Goal: Navigation & Orientation: Find specific page/section

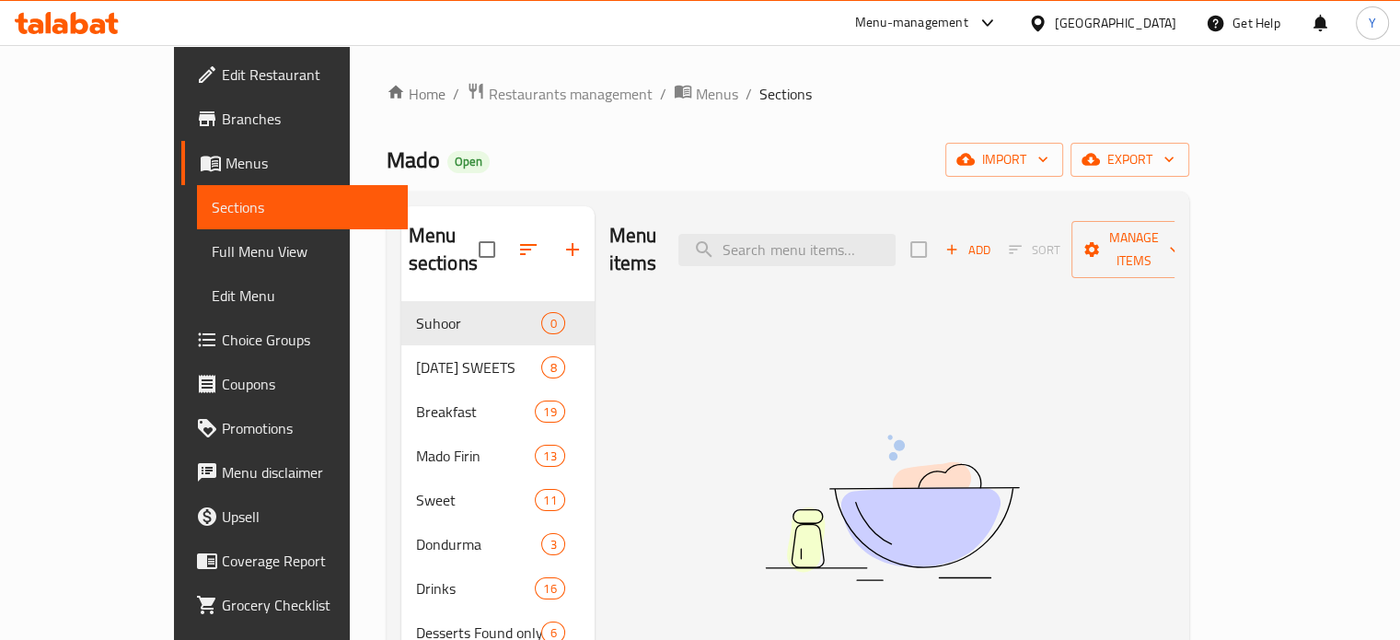
drag, startPoint x: 736, startPoint y: 156, endPoint x: 348, endPoint y: 236, distance: 396.6
click at [717, 158] on div "Mado Open import export" at bounding box center [788, 160] width 803 height 34
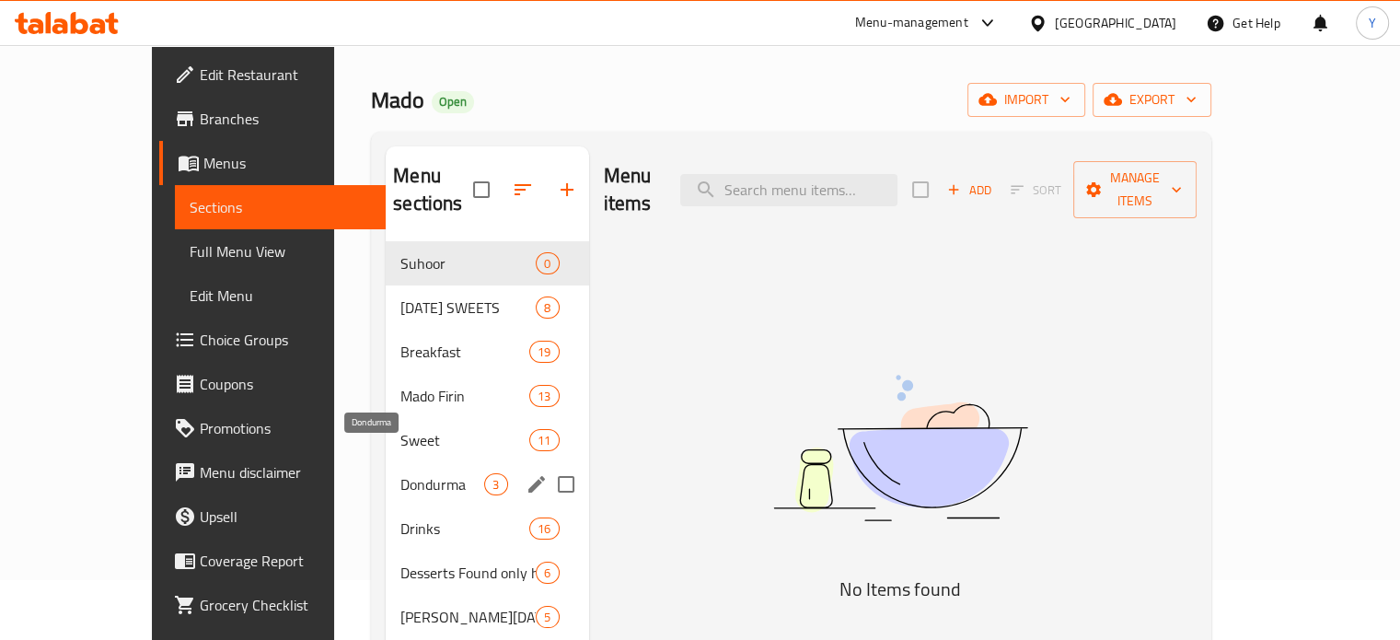
scroll to position [92, 0]
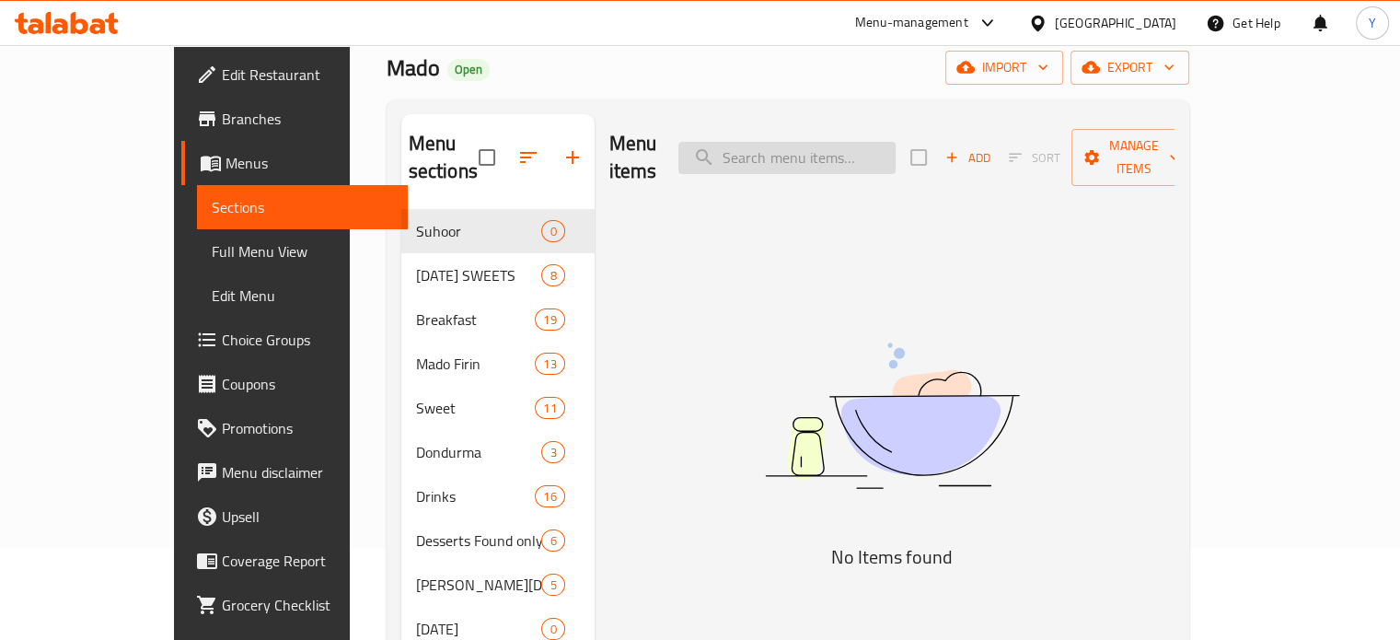
click at [867, 150] on input "search" at bounding box center [786, 158] width 217 height 32
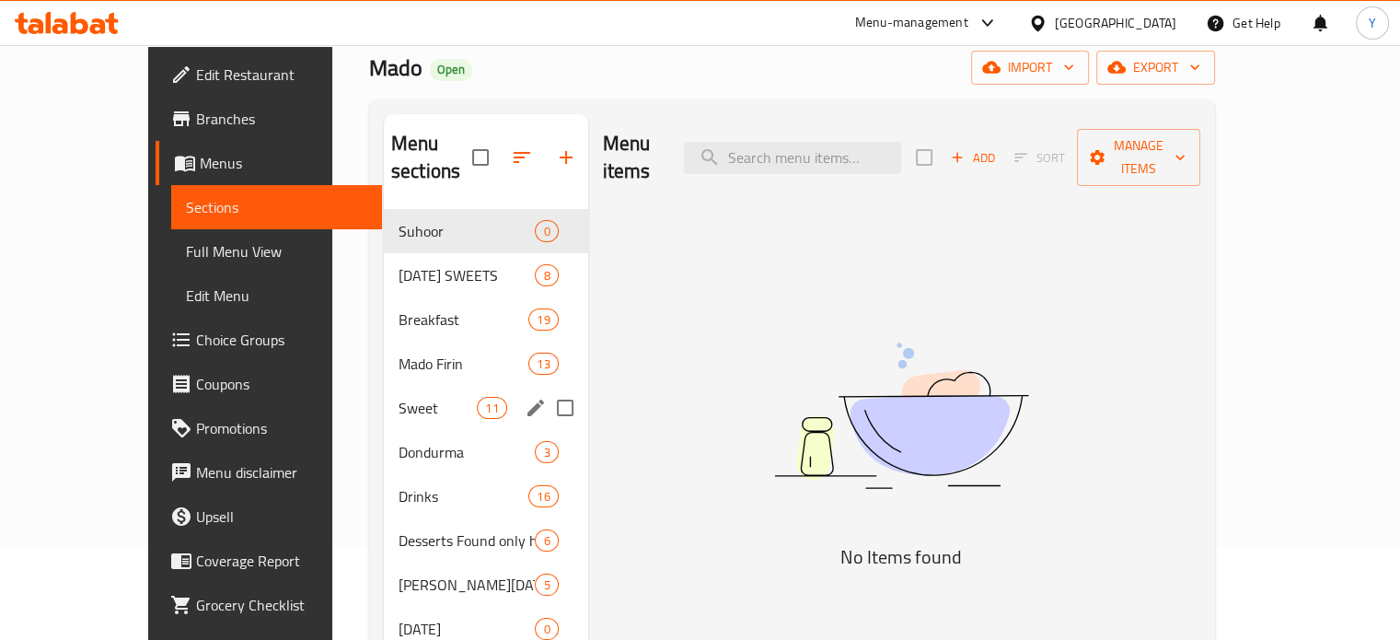
scroll to position [184, 0]
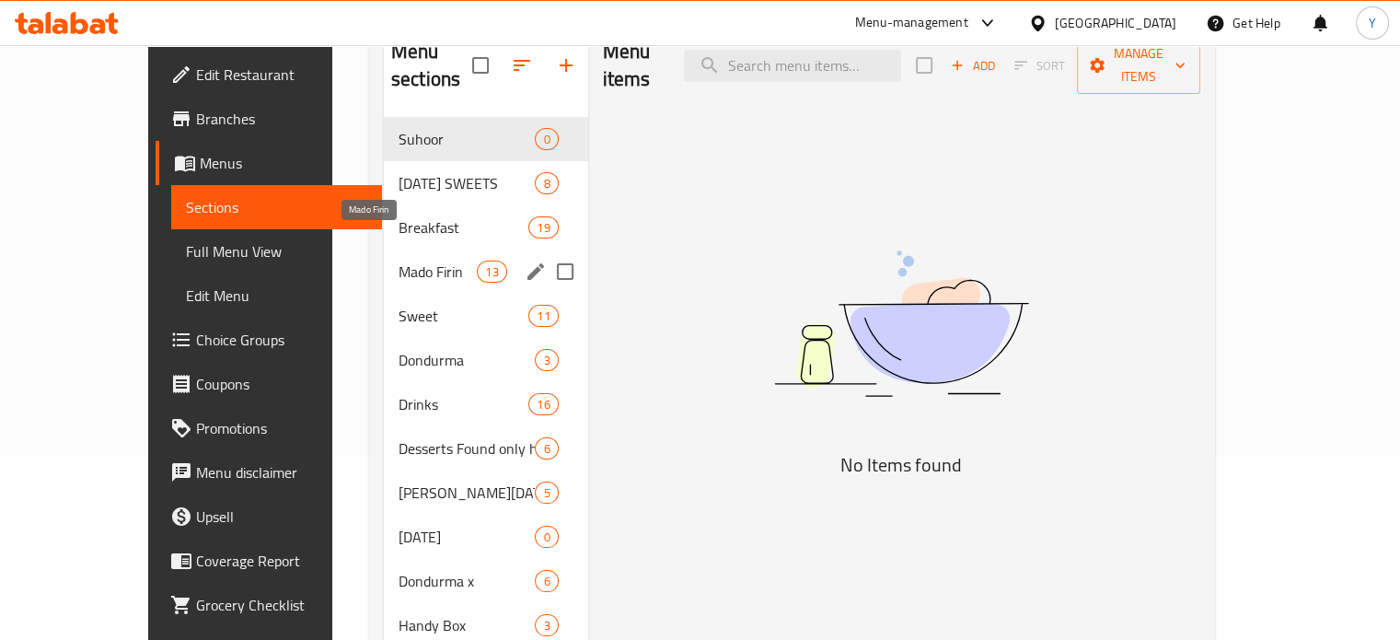
click at [399, 260] on span "Mado Firin" at bounding box center [438, 271] width 78 height 22
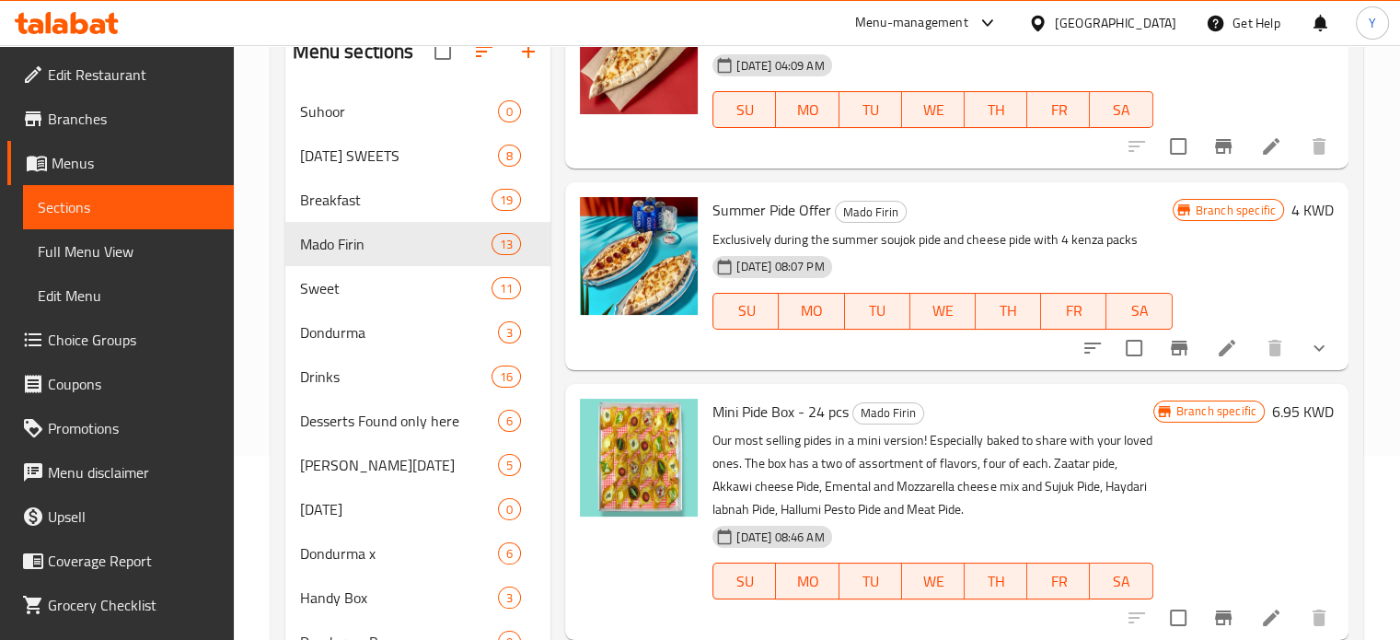
scroll to position [1238, 0]
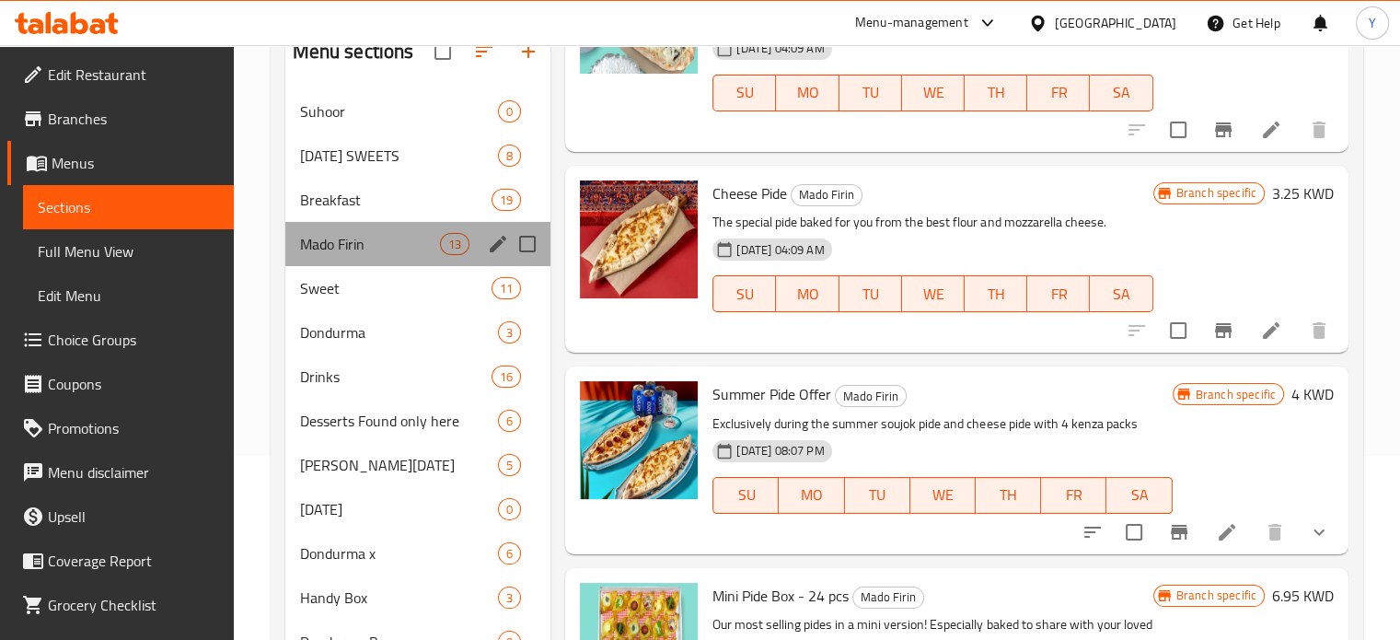
drag, startPoint x: 436, startPoint y: 257, endPoint x: 524, endPoint y: 267, distance: 88.0
click at [449, 259] on div "Mado Firin 13" at bounding box center [418, 244] width 266 height 44
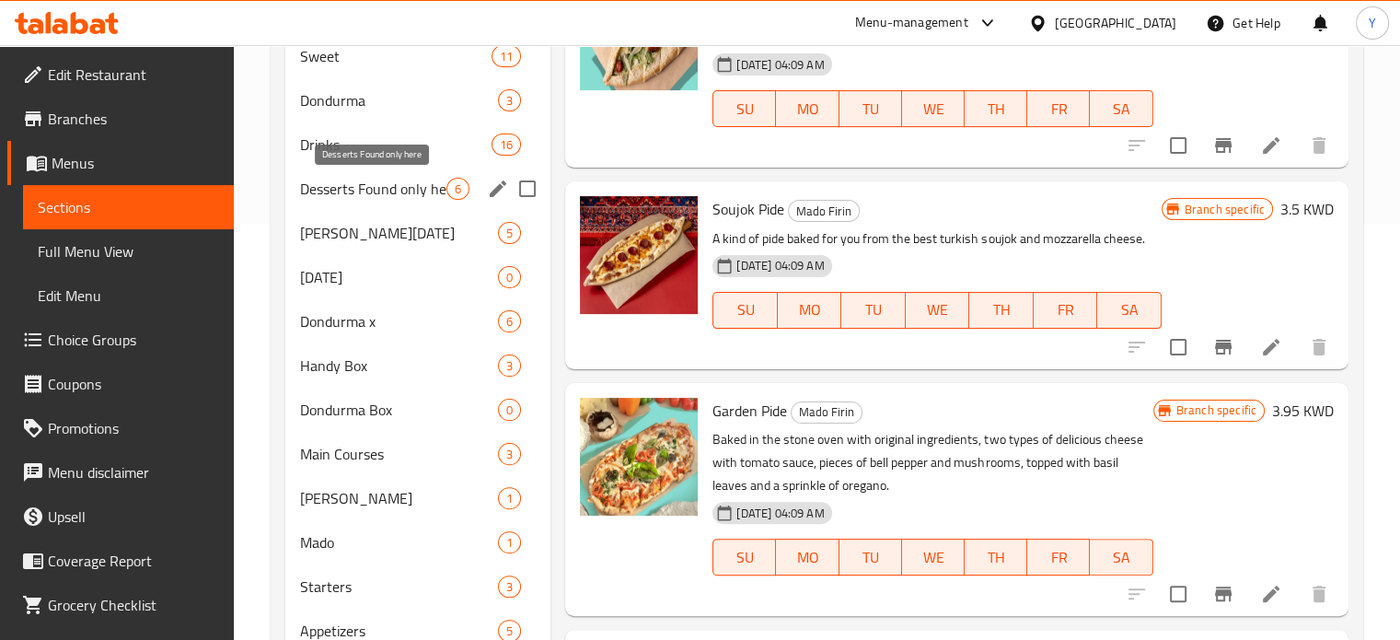
scroll to position [395, 0]
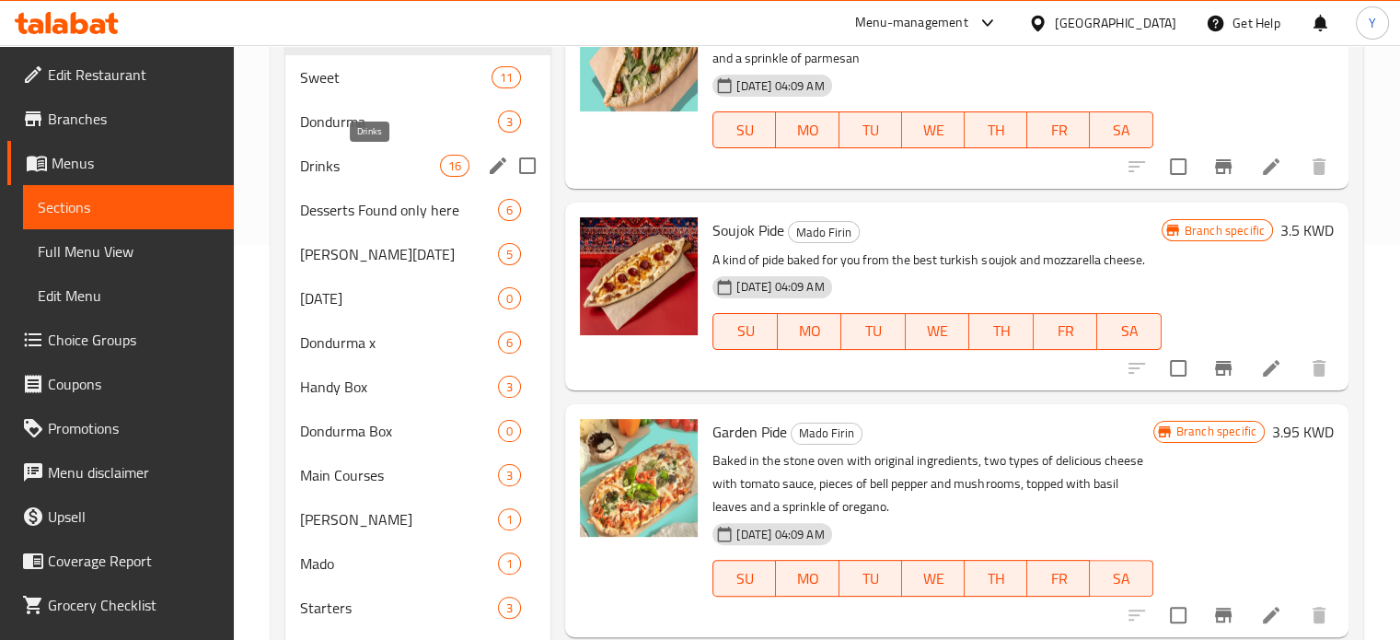
click at [353, 163] on span "Drinks" at bounding box center [370, 166] width 141 height 22
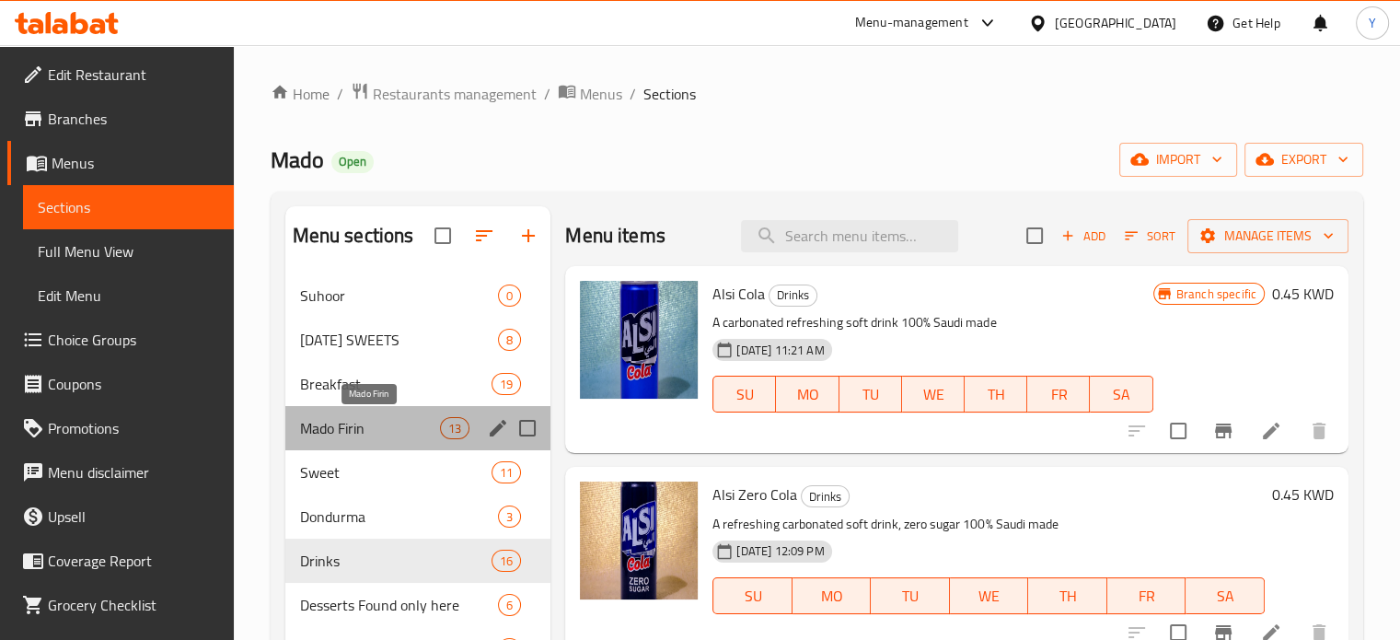
click at [352, 433] on span "Mado Firin" at bounding box center [370, 428] width 141 height 22
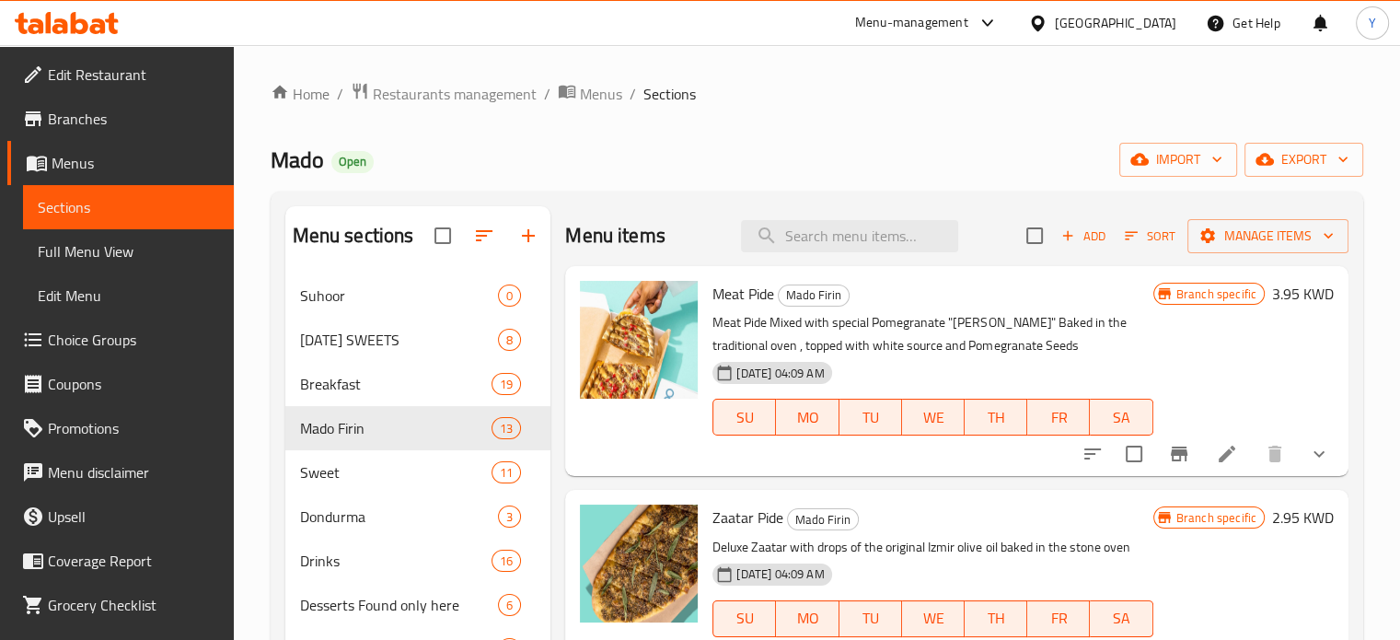
click at [884, 167] on div "Mado Open import export" at bounding box center [817, 160] width 1093 height 34
click at [886, 143] on div "Mado Open import export" at bounding box center [817, 160] width 1093 height 34
